Goal: Task Accomplishment & Management: Manage account settings

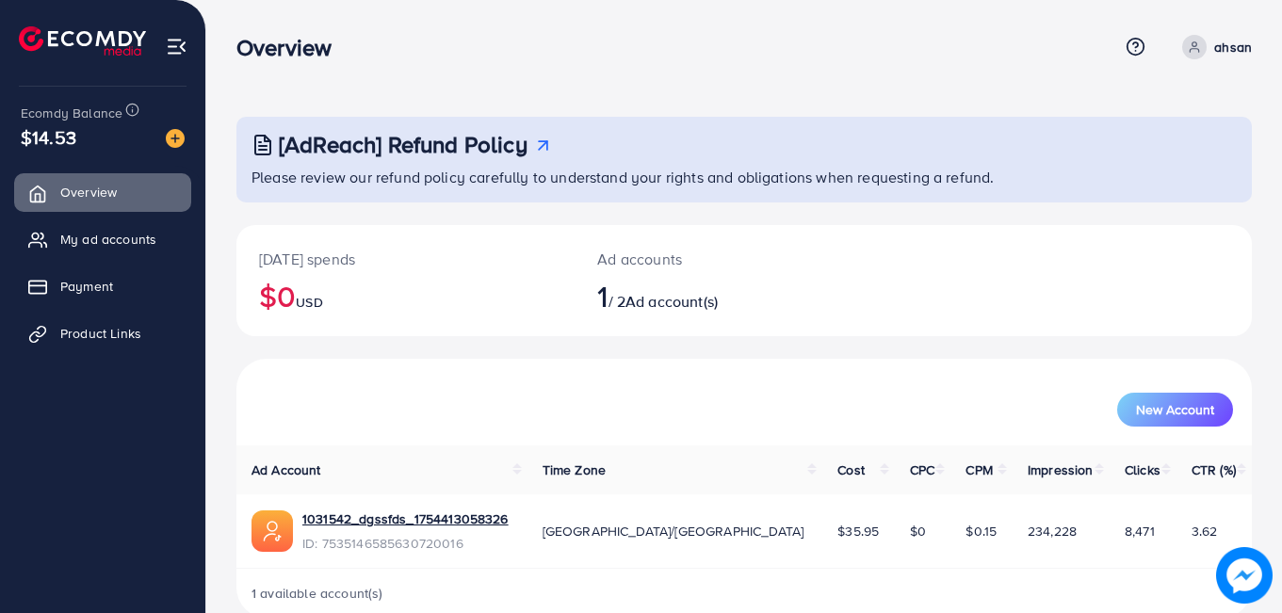
click at [1192, 56] on span at bounding box center [1194, 47] width 24 height 24
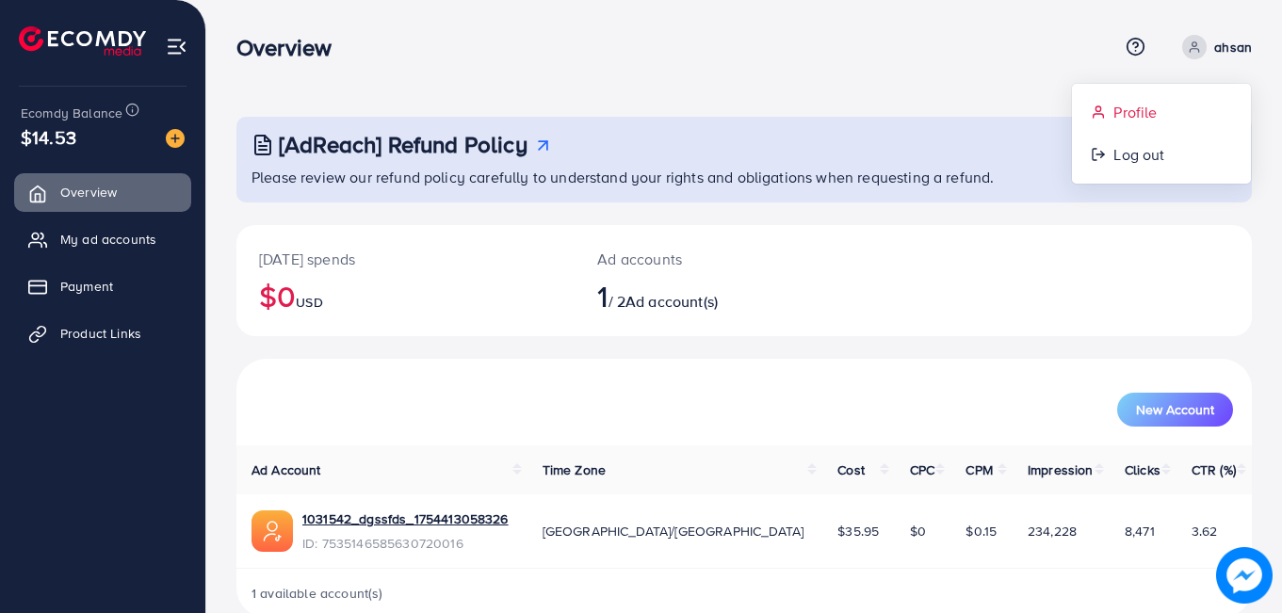
click at [1145, 107] on span "Profile" at bounding box center [1135, 112] width 43 height 23
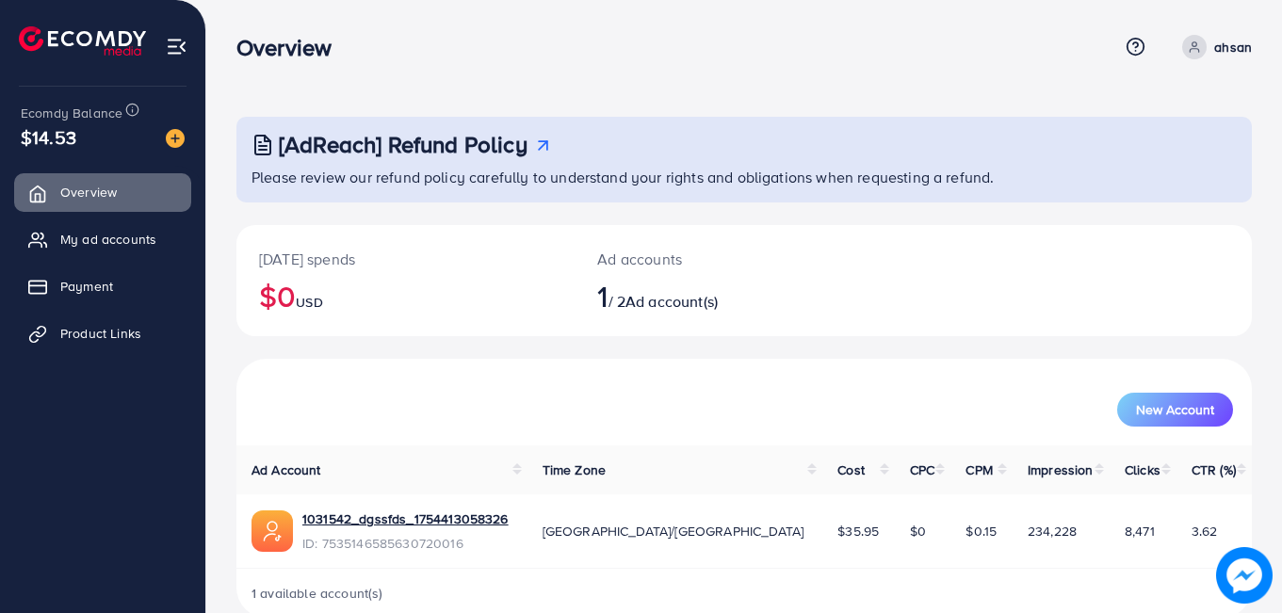
select select "********"
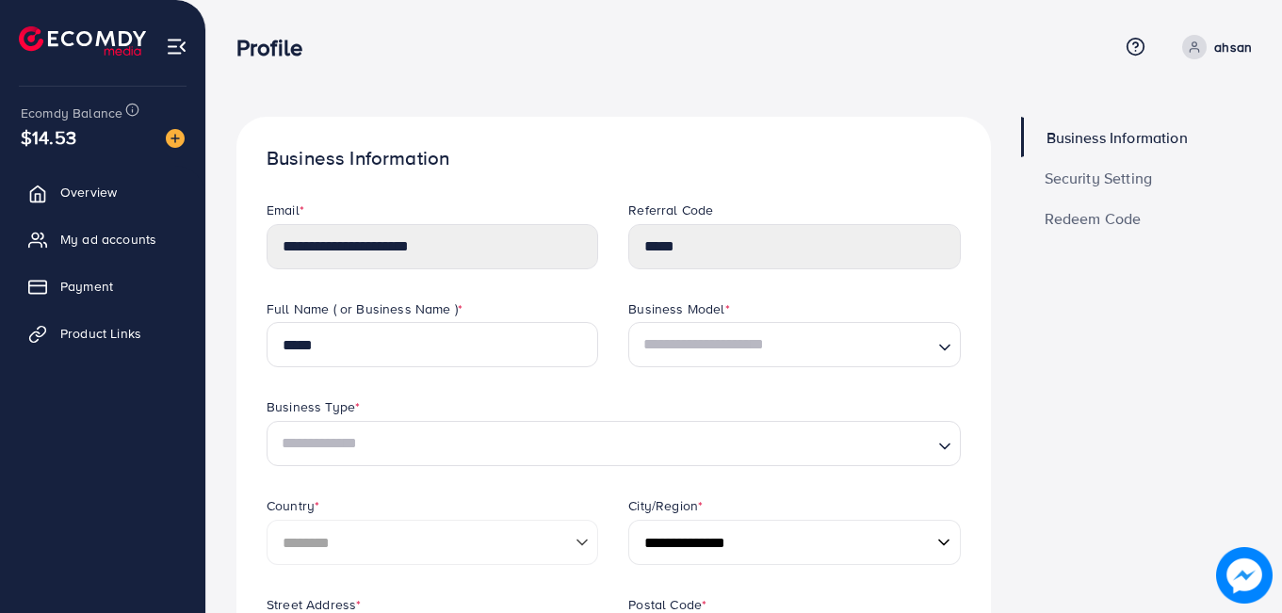
drag, startPoint x: 1278, startPoint y: 76, endPoint x: 1276, endPoint y: 104, distance: 27.5
drag, startPoint x: 1279, startPoint y: 125, endPoint x: 1281, endPoint y: 163, distance: 37.7
click at [1156, 165] on link "Security Setting" at bounding box center [1137, 177] width 232 height 41
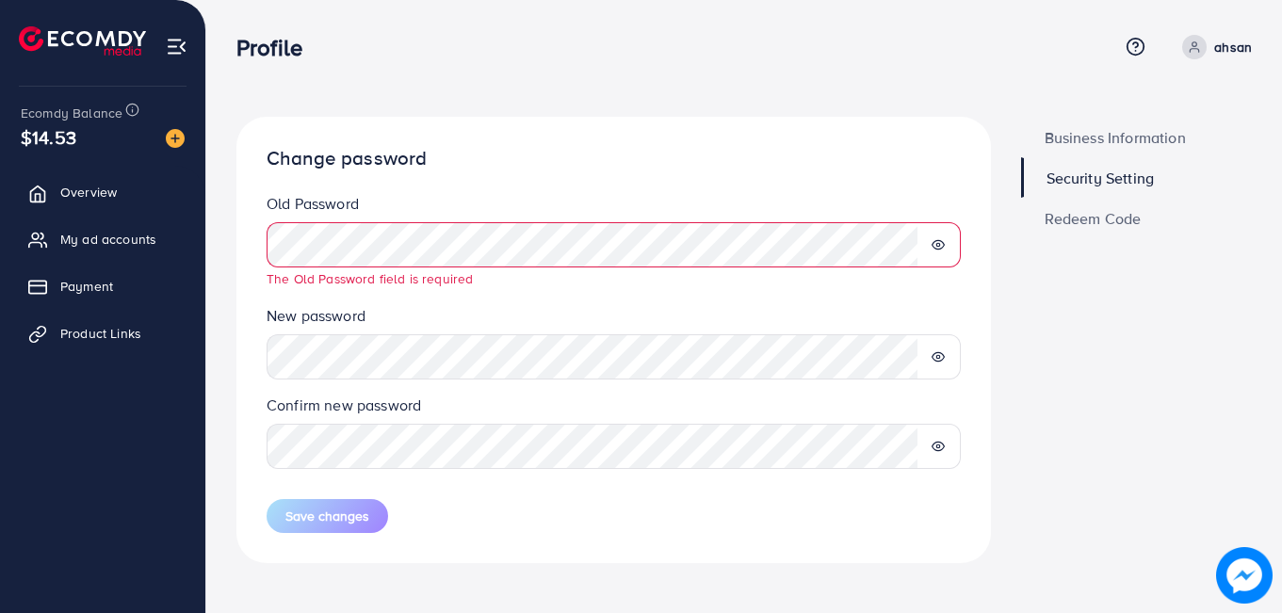
click at [945, 240] on div at bounding box center [939, 244] width 44 height 45
click at [933, 249] on icon at bounding box center [938, 244] width 13 height 13
click at [932, 364] on div at bounding box center [939, 356] width 44 height 45
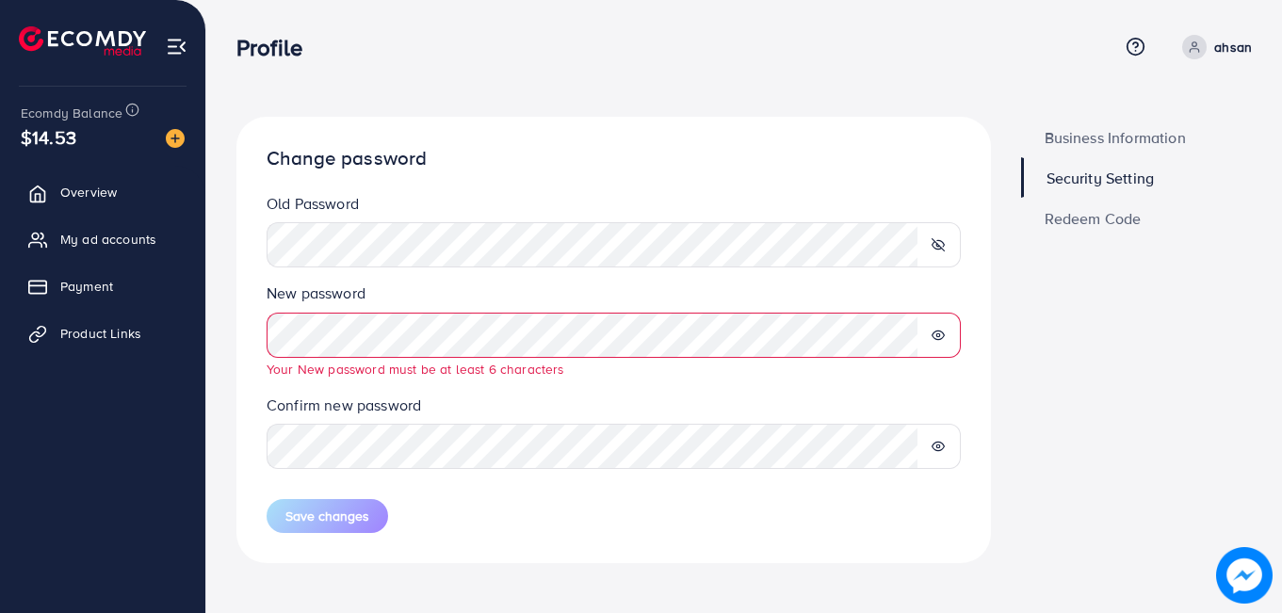
click at [935, 326] on div at bounding box center [939, 335] width 44 height 45
click at [940, 334] on icon at bounding box center [938, 335] width 13 height 13
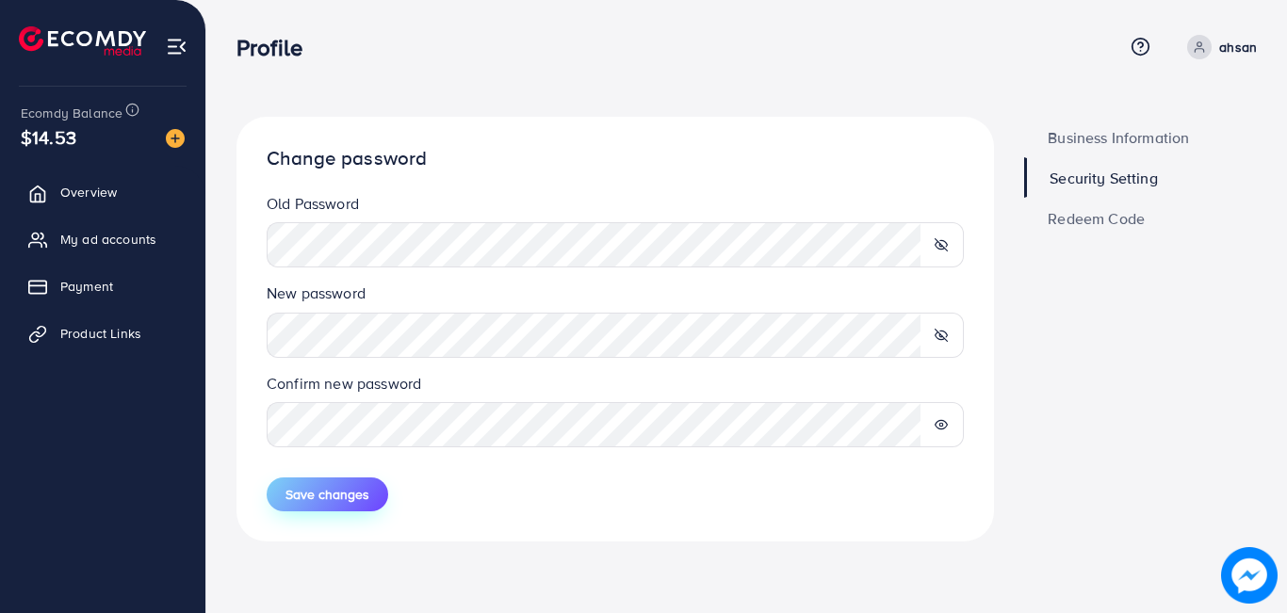
click at [351, 503] on span "Save changes" at bounding box center [327, 494] width 84 height 19
